Goal: Task Accomplishment & Management: Manage account settings

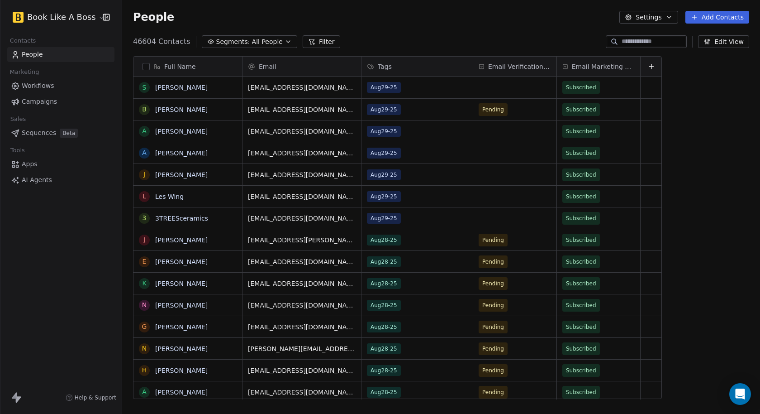
scroll to position [357, 630]
click at [44, 132] on span "Sequences" at bounding box center [39, 133] width 34 height 10
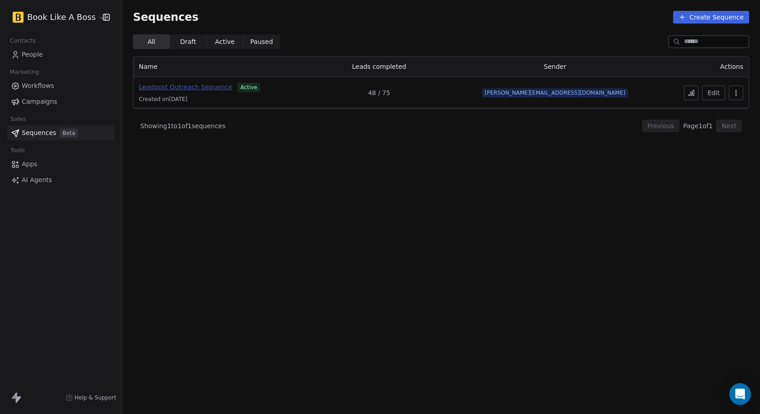
click at [216, 87] on span "Leadpost Outreach Sequence" at bounding box center [185, 86] width 93 height 7
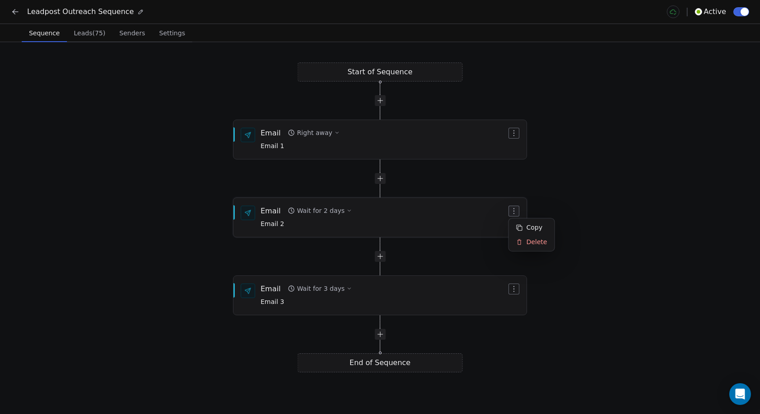
click at [518, 211] on icon "button" at bounding box center [514, 210] width 7 height 7
click at [535, 238] on div "Delete" at bounding box center [532, 241] width 42 height 14
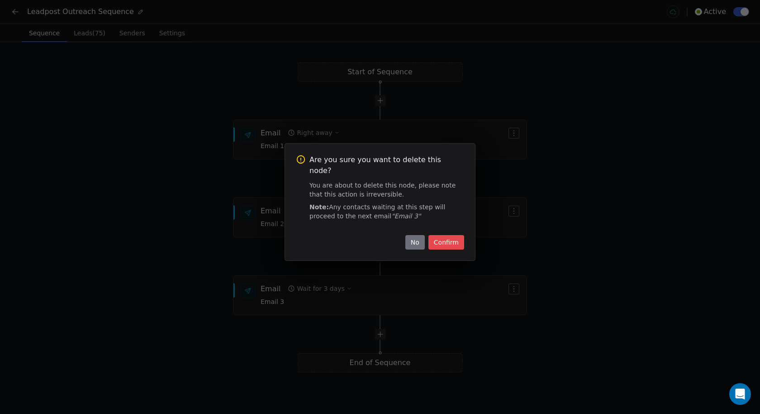
click at [454, 237] on button "Confirm" at bounding box center [447, 242] width 36 height 14
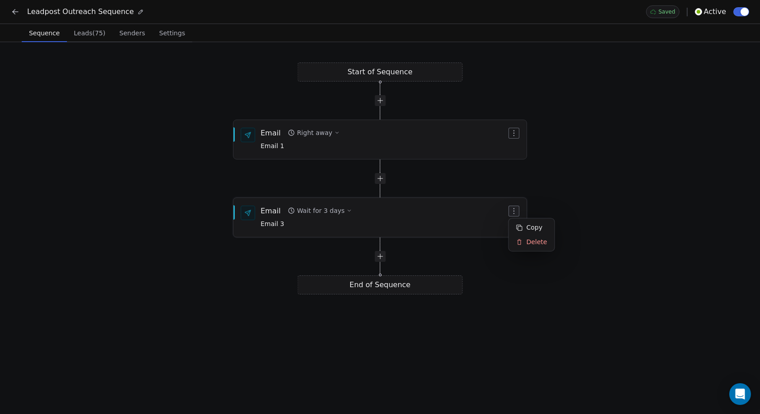
click at [517, 212] on icon "button" at bounding box center [514, 210] width 7 height 7
click at [532, 245] on div "Delete" at bounding box center [532, 241] width 42 height 14
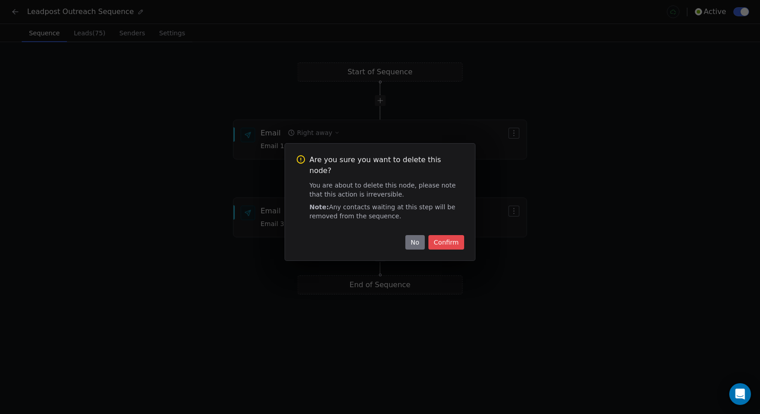
click at [452, 239] on button "Confirm" at bounding box center [447, 242] width 36 height 14
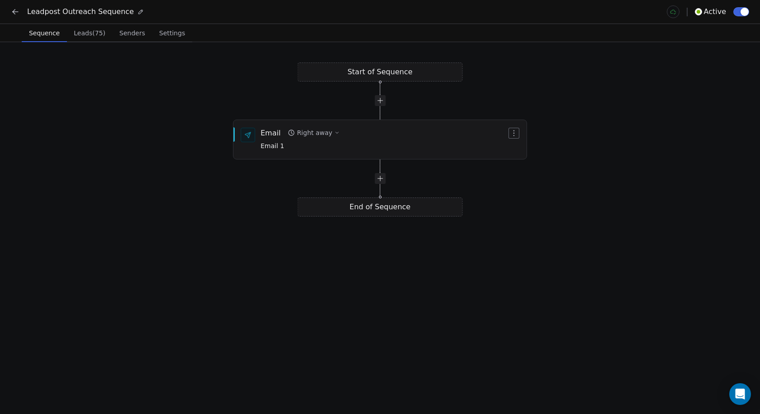
click at [19, 11] on icon at bounding box center [15, 11] width 9 height 9
